Goal: Find specific page/section: Find specific page/section

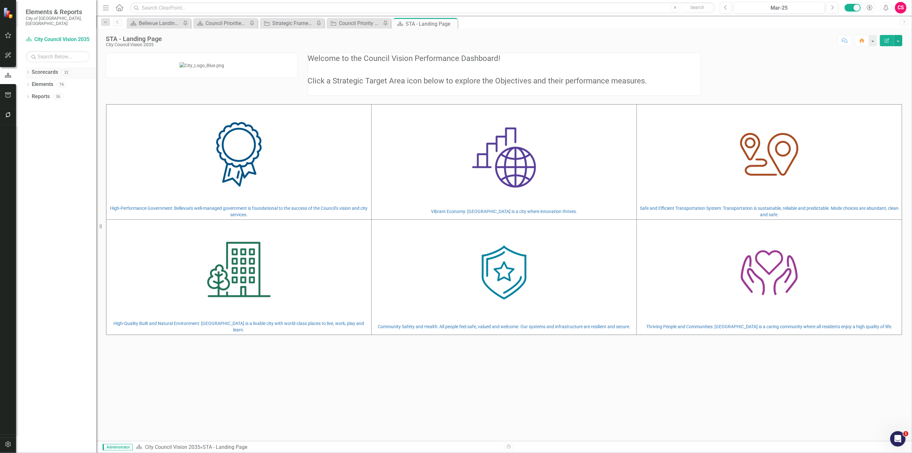
click at [27, 71] on icon "Dropdown" at bounding box center [28, 73] width 4 height 4
click at [31, 83] on icon at bounding box center [32, 84] width 2 height 3
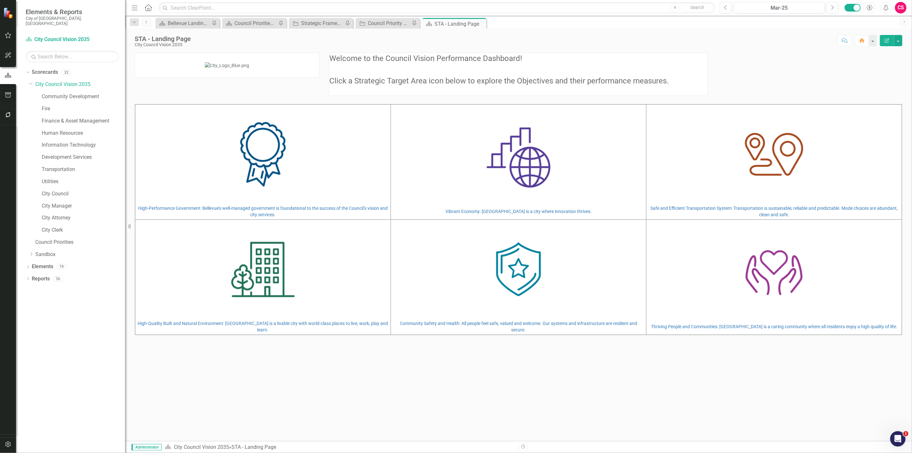
drag, startPoint x: 100, startPoint y: 87, endPoint x: 125, endPoint y: 93, distance: 25.7
click at [125, 93] on div "Resize" at bounding box center [127, 226] width 5 height 453
click at [82, 93] on link "Community Development" at bounding box center [83, 96] width 83 height 7
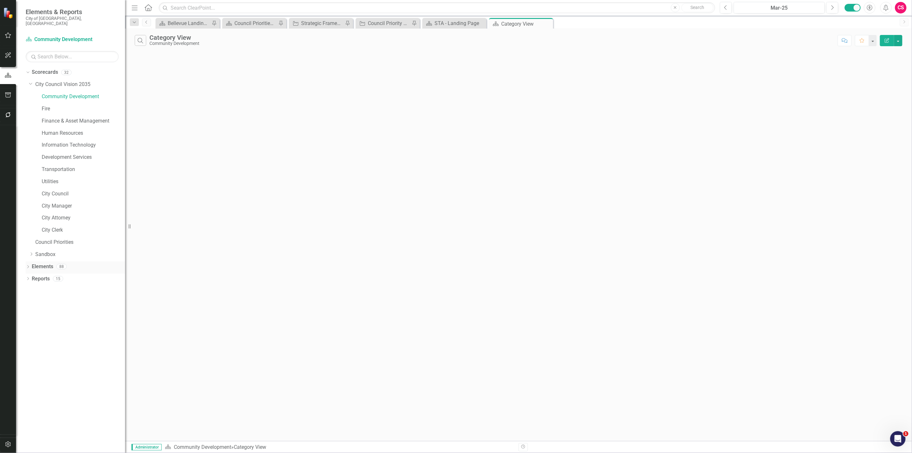
click at [28, 265] on icon at bounding box center [28, 266] width 2 height 3
click at [45, 299] on link "Measure Measures" at bounding box center [51, 302] width 32 height 7
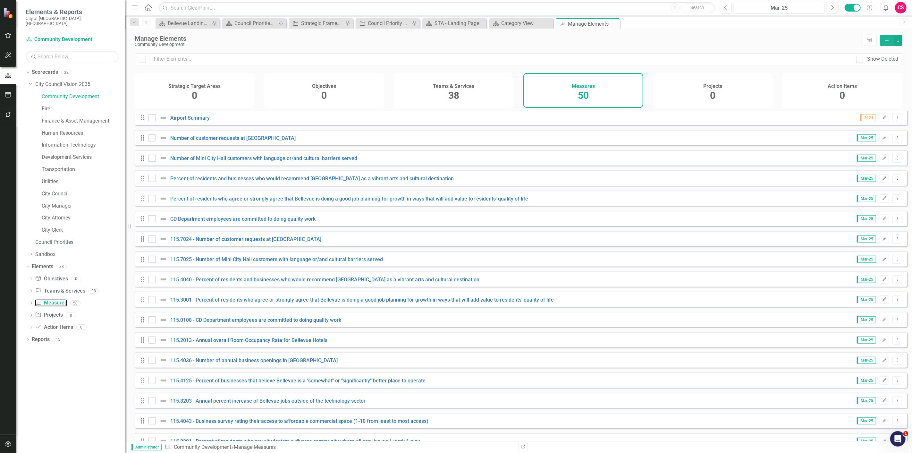
scroll to position [285, 0]
click at [226, 63] on input "text" at bounding box center [501, 59] width 702 height 12
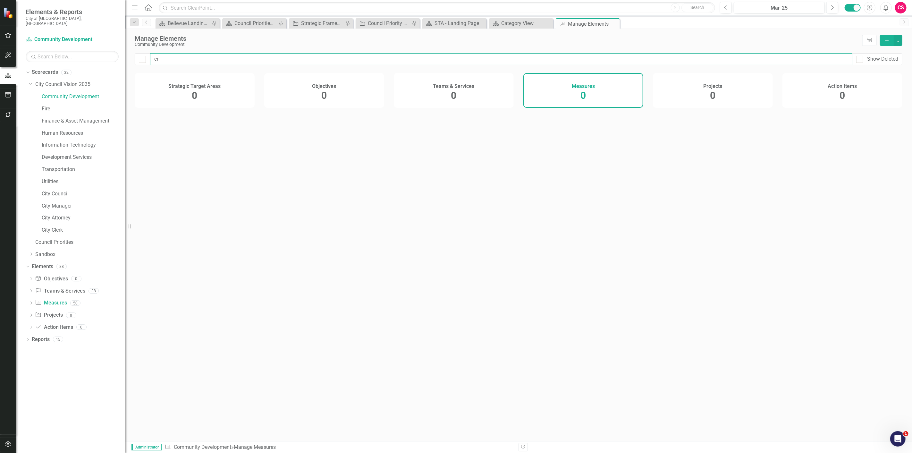
type input "c"
checkbox input "false"
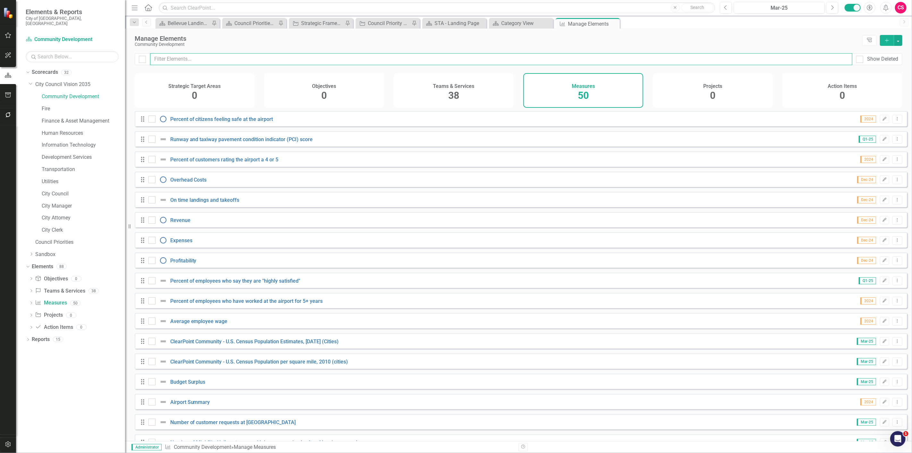
type input "z"
checkbox input "false"
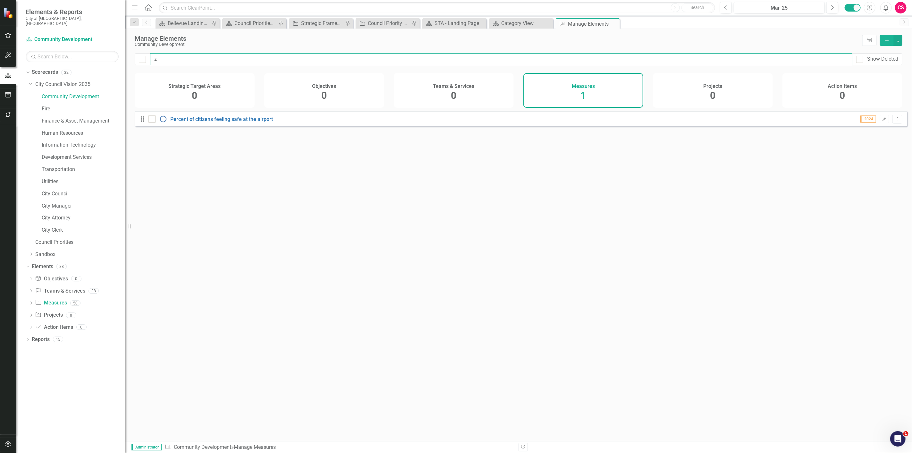
type input "ze"
checkbox input "false"
type input "zer"
checkbox input "false"
type input "zero"
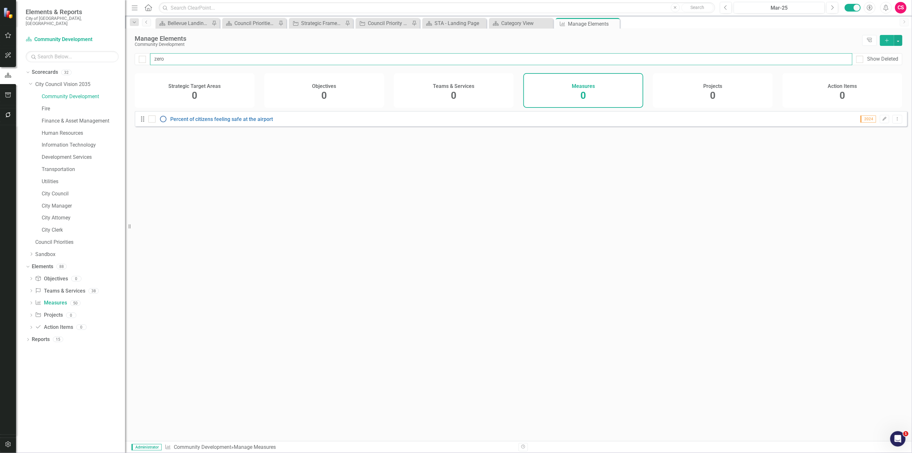
checkbox input "false"
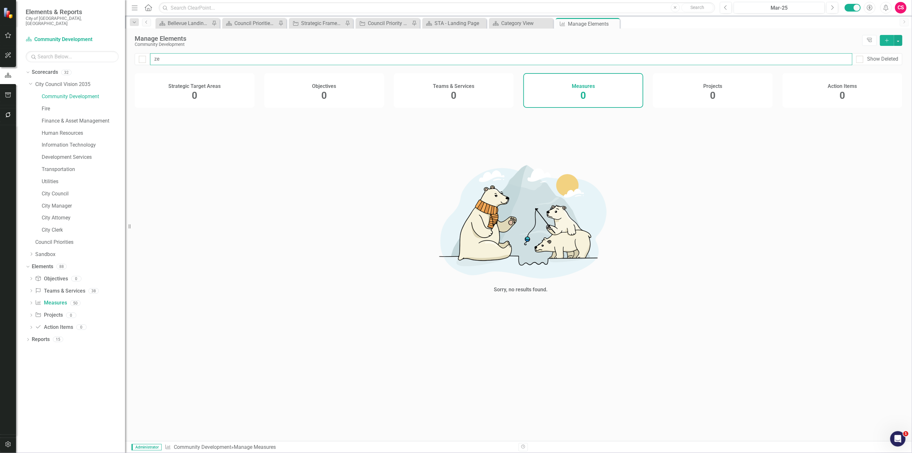
type input "z"
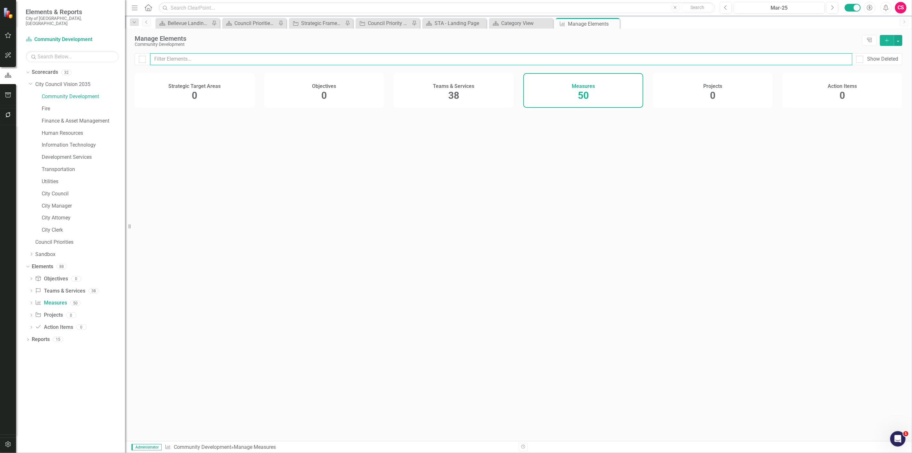
checkbox input "false"
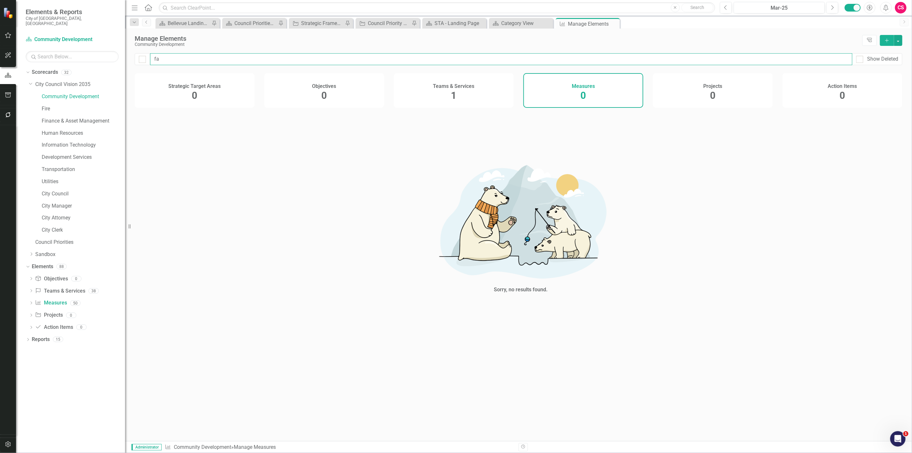
type input "f"
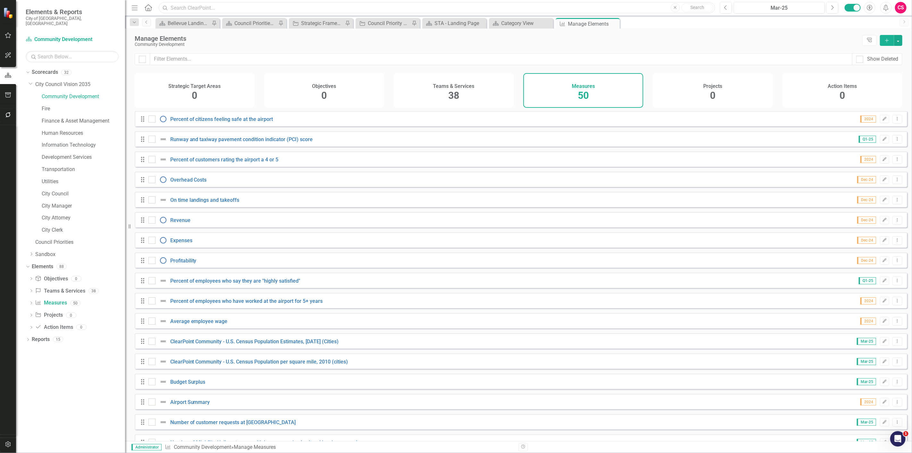
click at [259, 9] on input "text" at bounding box center [437, 7] width 556 height 11
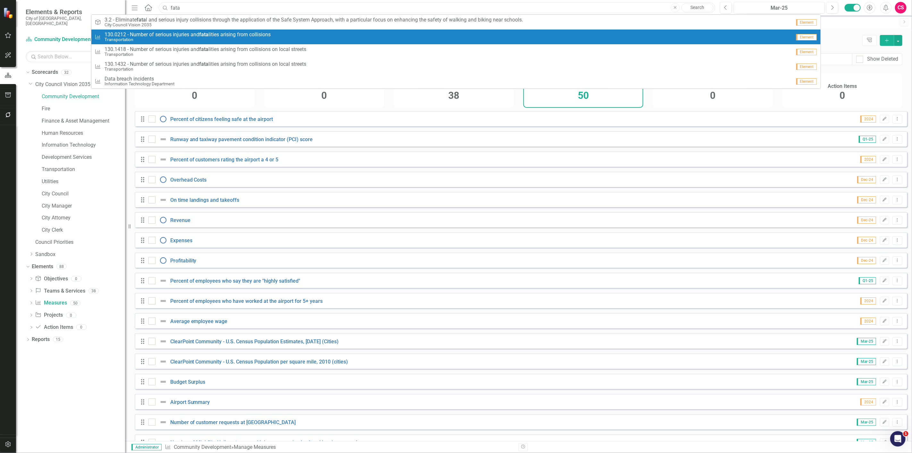
type input "fata"
click at [236, 36] on span "130.0212 - Number of serious injuries and fata lities arising from collisions" at bounding box center [188, 35] width 166 height 6
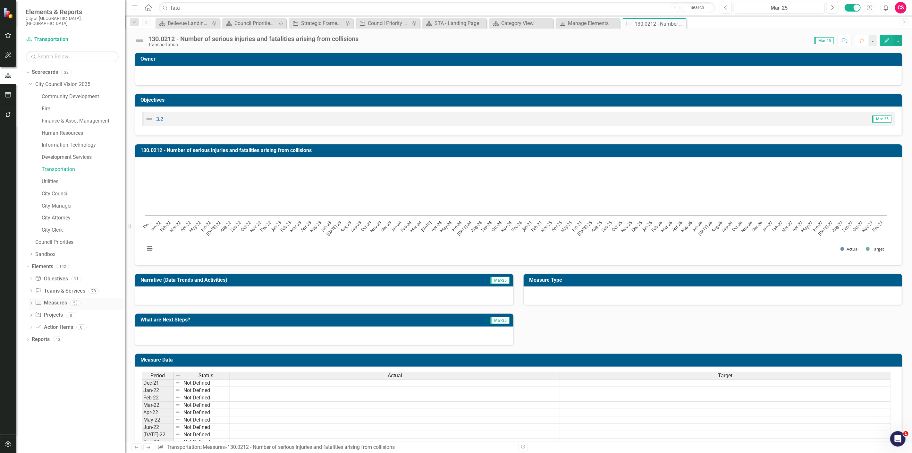
click at [58, 299] on link "Measure Measures" at bounding box center [51, 302] width 32 height 7
